Goal: Find specific fact: Find specific fact

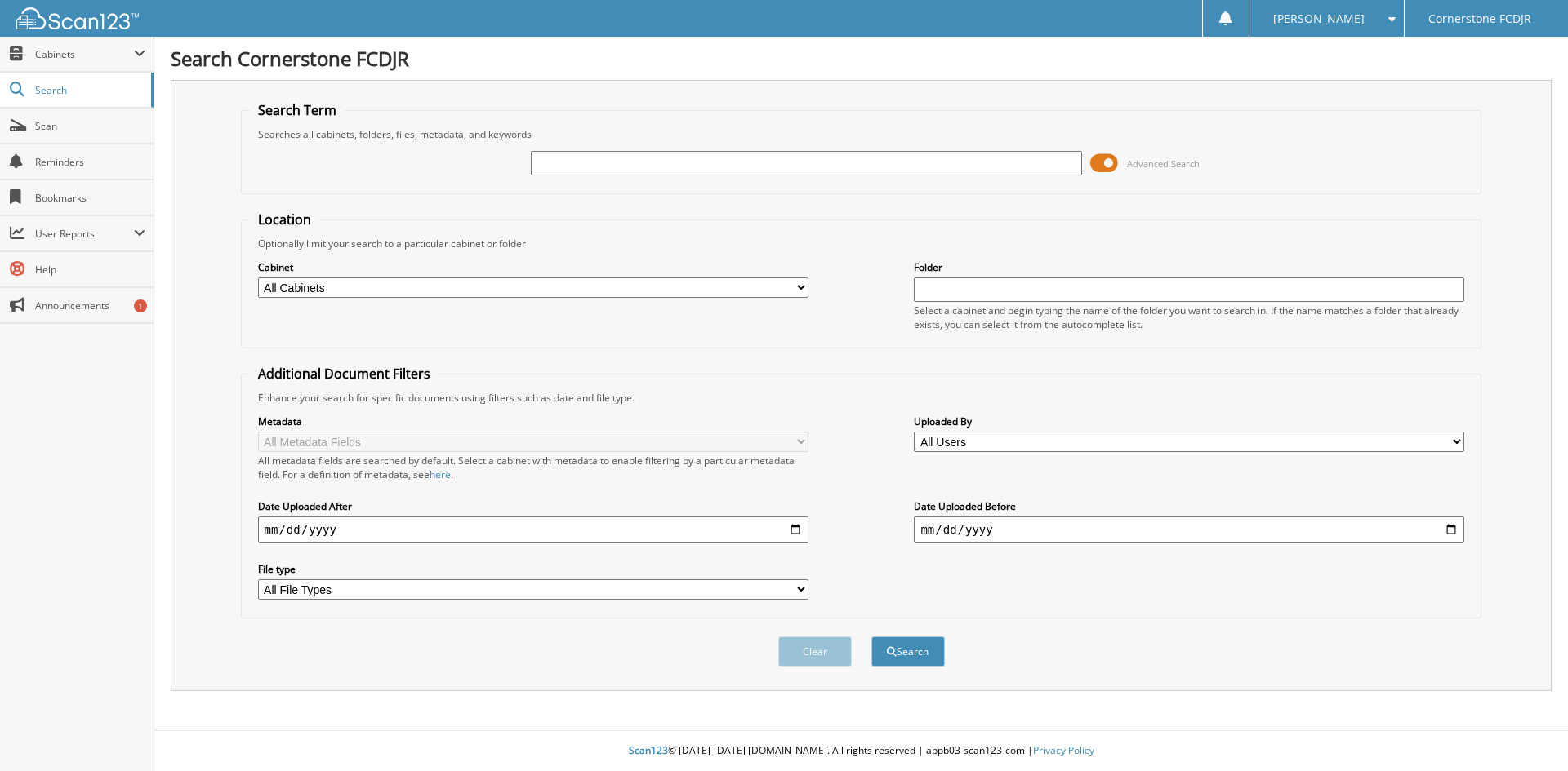
click at [1108, 160] on span at bounding box center [1104, 162] width 28 height 24
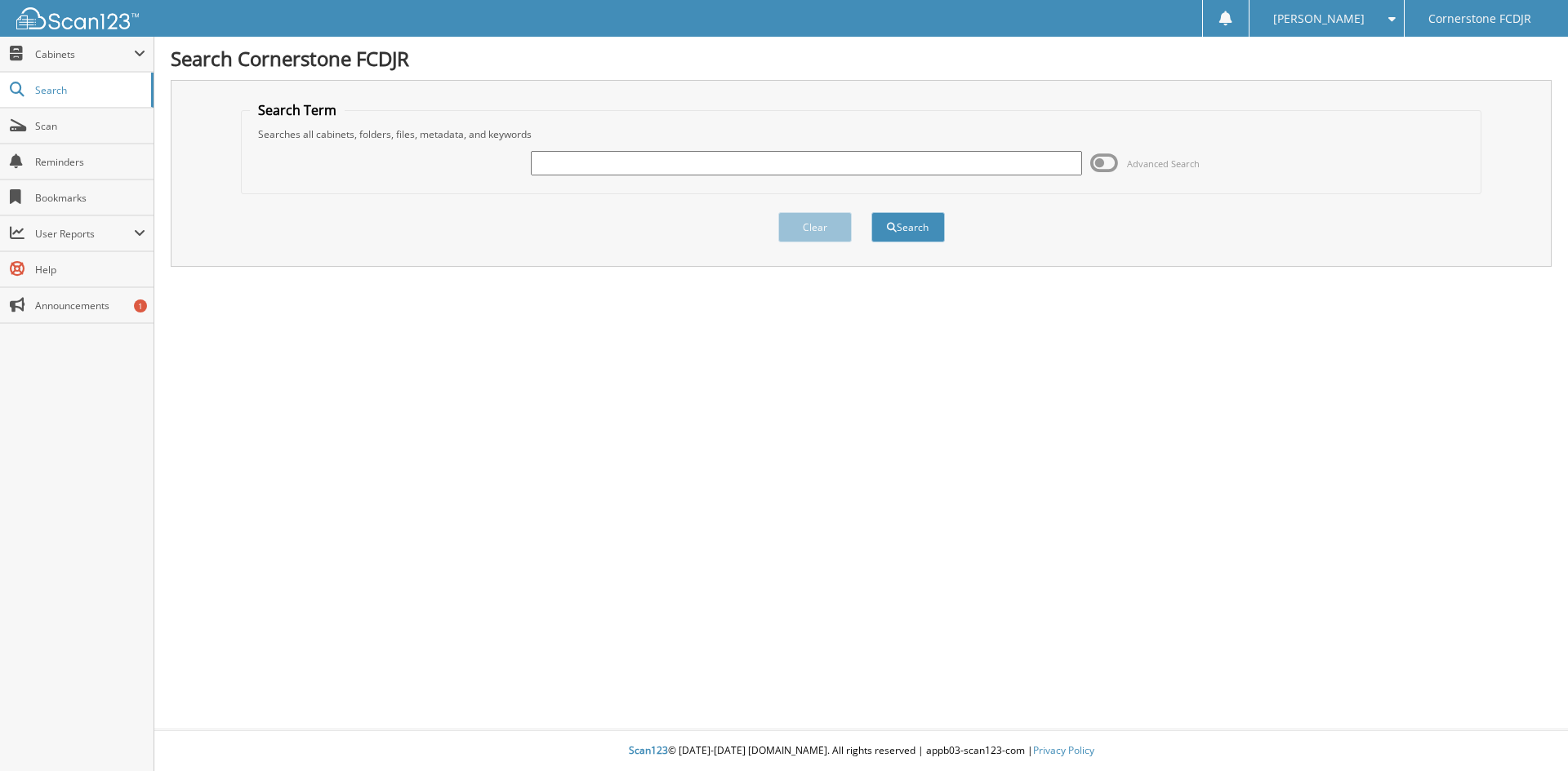
click at [782, 165] on input "text" at bounding box center [805, 162] width 550 height 24
type input "16463824"
click at [871, 213] on button "Search" at bounding box center [908, 227] width 73 height 30
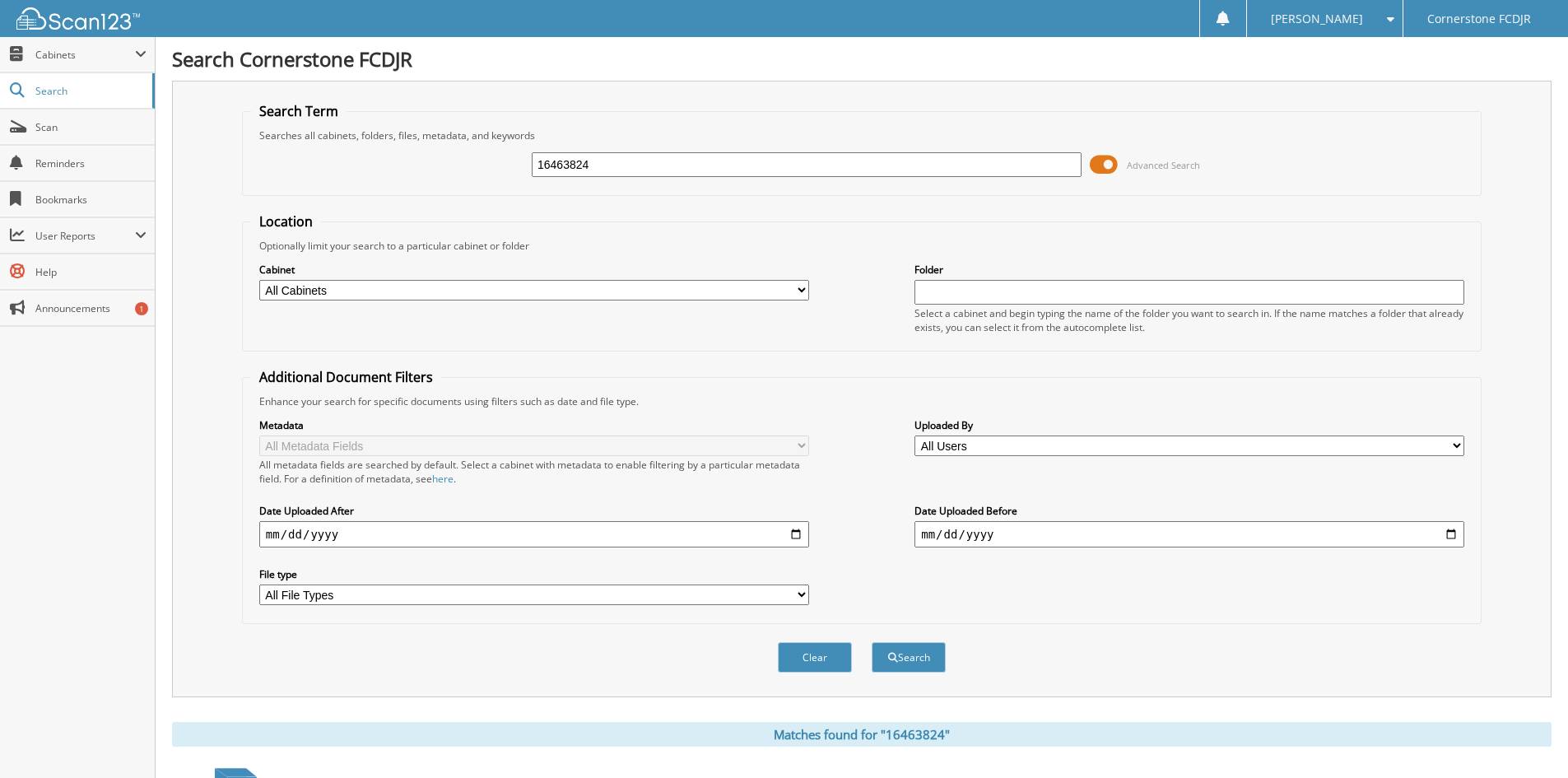
scroll to position [243, 0]
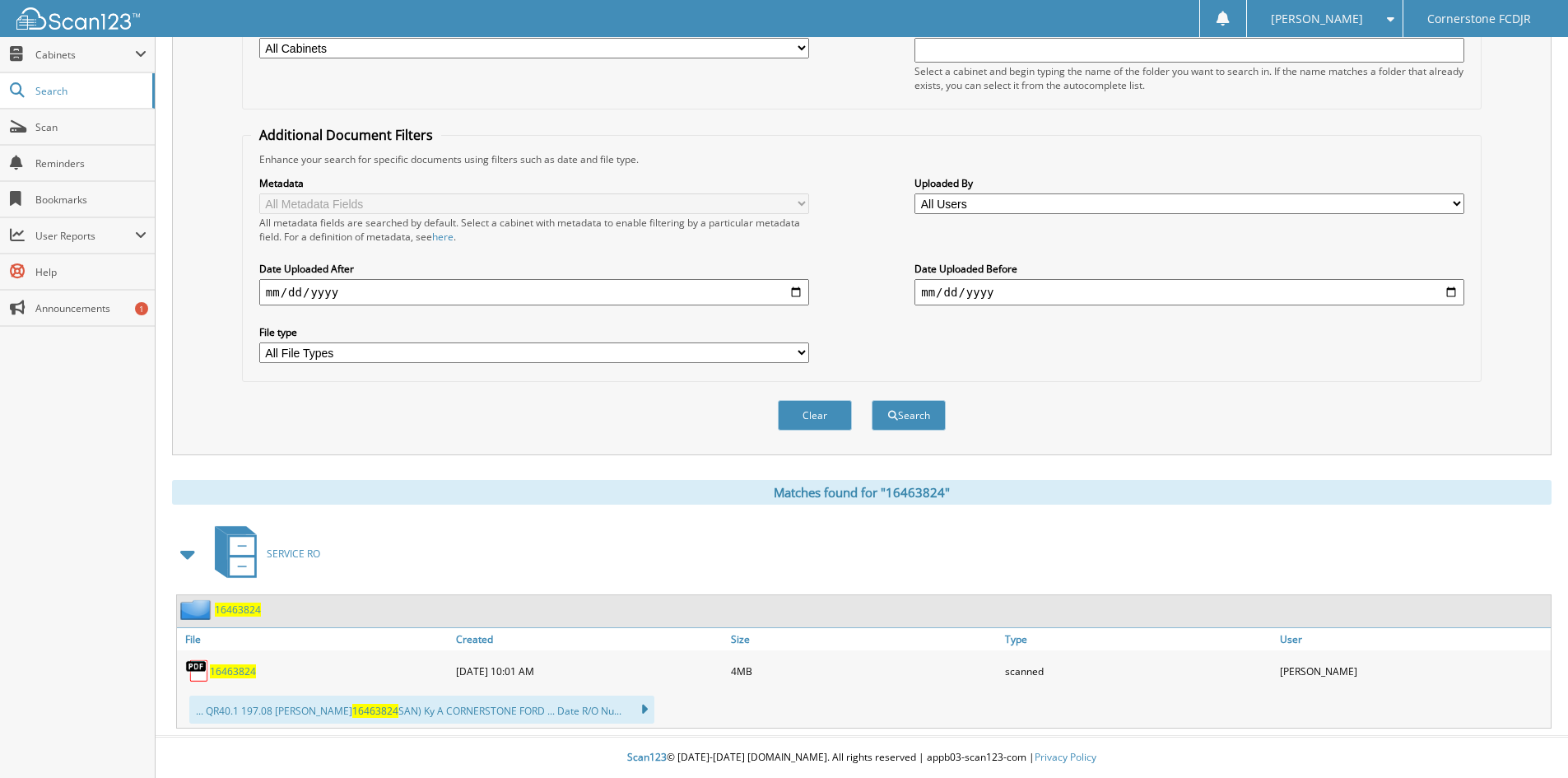
click at [234, 617] on div "16463824" at bounding box center [219, 609] width 84 height 20
click at [239, 612] on span "16463824" at bounding box center [237, 609] width 46 height 14
